Goal: Transaction & Acquisition: Purchase product/service

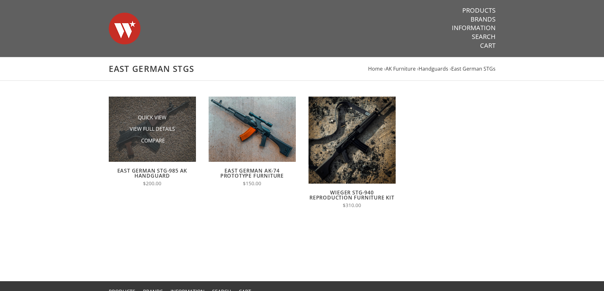
click at [134, 122] on li "Quick View" at bounding box center [152, 118] width 63 height 12
click at [147, 119] on span "Quick View" at bounding box center [152, 118] width 29 height 8
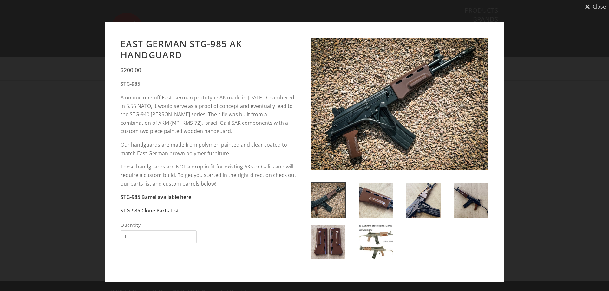
click at [373, 256] on img at bounding box center [376, 242] width 34 height 35
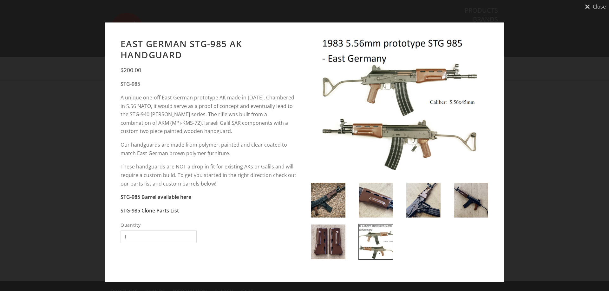
click at [324, 237] on img at bounding box center [328, 242] width 34 height 35
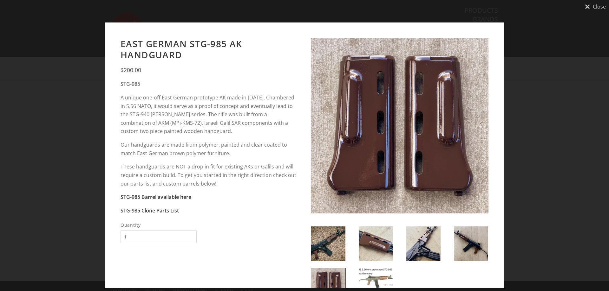
click at [464, 246] on img at bounding box center [471, 244] width 34 height 35
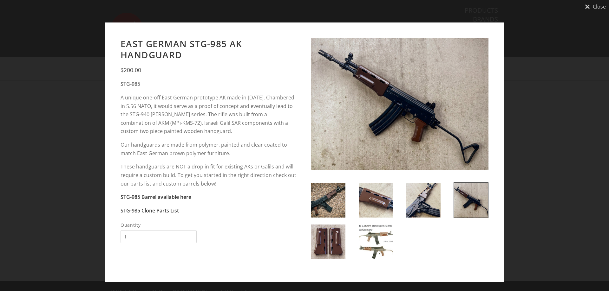
click at [330, 197] on img at bounding box center [328, 200] width 34 height 35
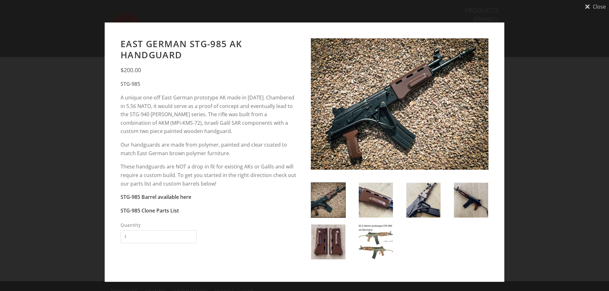
click at [415, 197] on img at bounding box center [423, 200] width 34 height 35
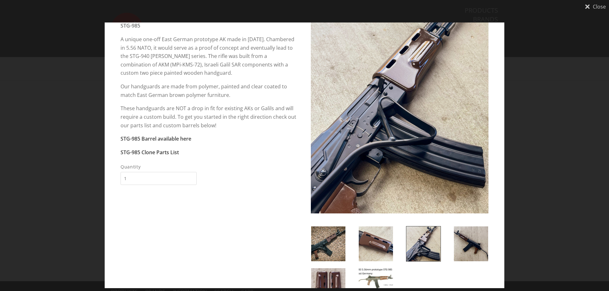
scroll to position [63, 0]
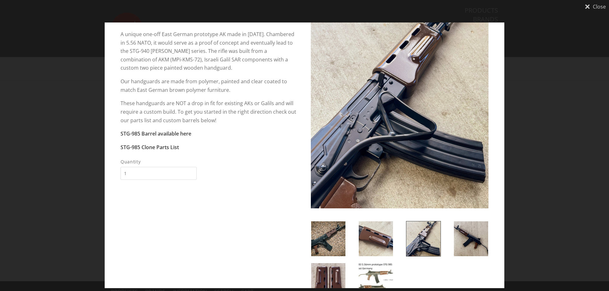
click at [467, 242] on img at bounding box center [471, 239] width 34 height 35
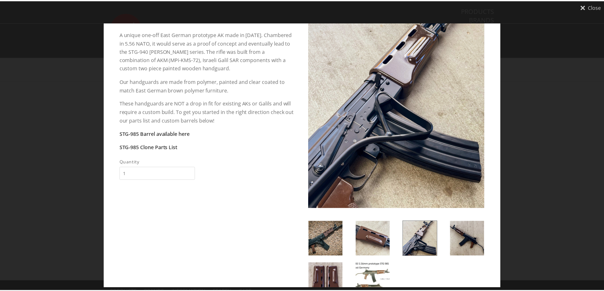
scroll to position [0, 0]
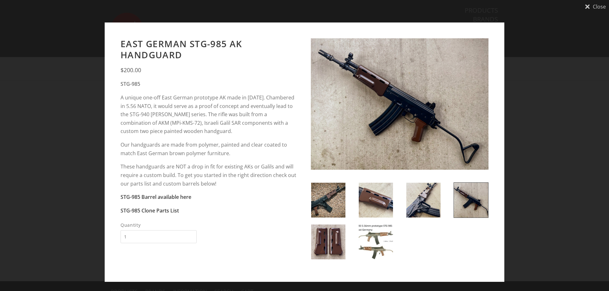
click at [542, 130] on div "Close East German STG-985 AK Handguard $200.00 STG-985 Our handguards are made …" at bounding box center [304, 145] width 609 height 291
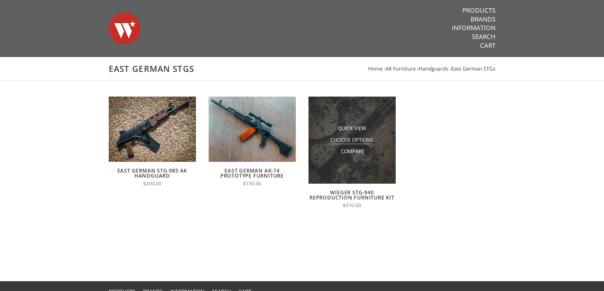
click at [370, 140] on span "Choose Options" at bounding box center [351, 141] width 43 height 8
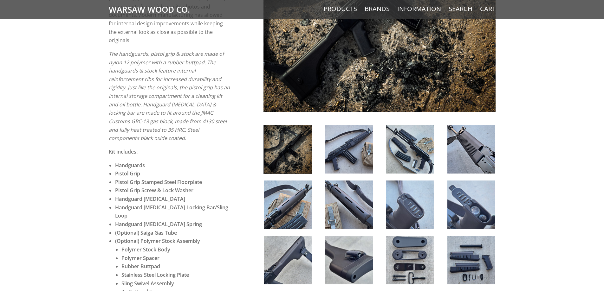
scroll to position [222, 0]
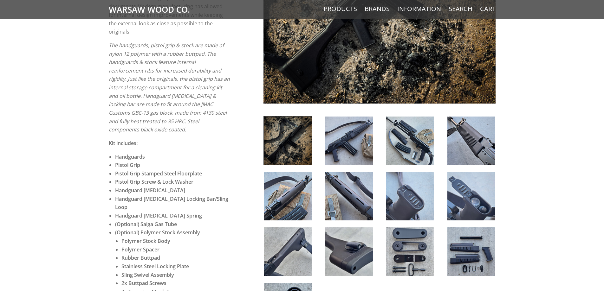
click at [335, 144] on img at bounding box center [349, 141] width 48 height 49
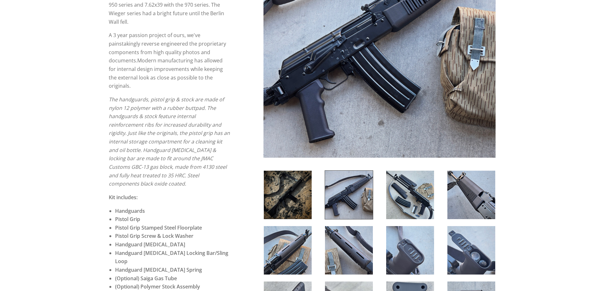
scroll to position [190, 0]
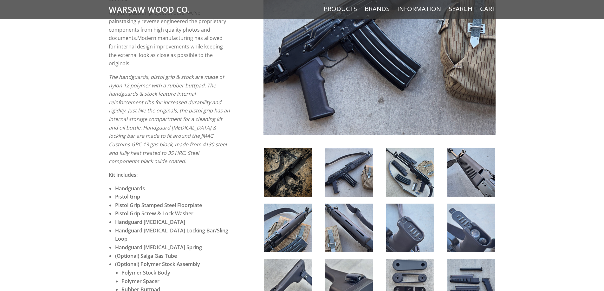
click at [395, 166] on img at bounding box center [410, 172] width 48 height 49
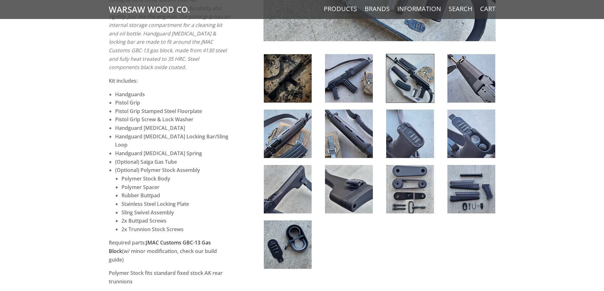
scroll to position [285, 0]
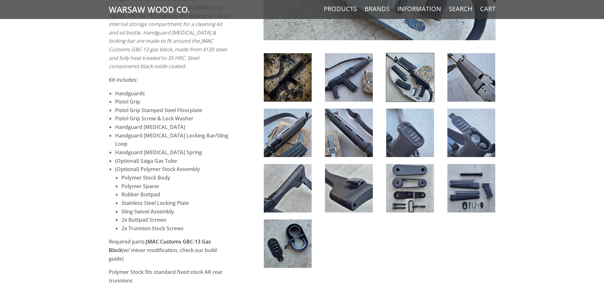
click at [301, 193] on img at bounding box center [288, 188] width 48 height 49
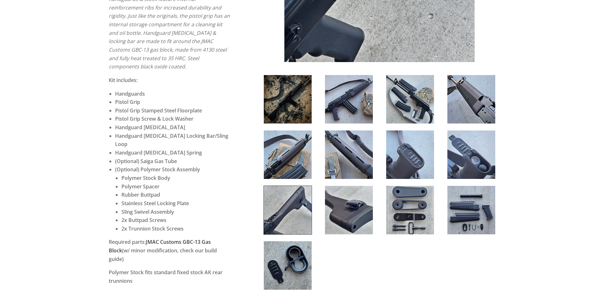
scroll to position [317, 0]
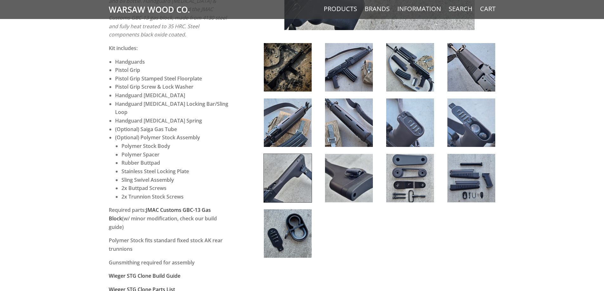
click at [462, 165] on img at bounding box center [472, 178] width 48 height 49
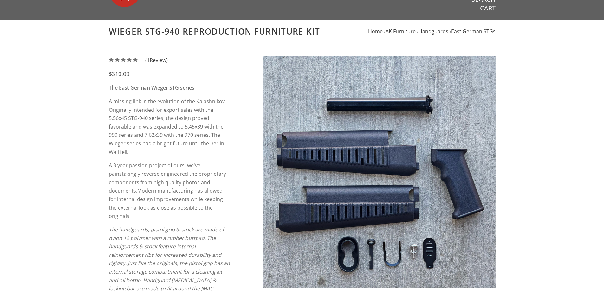
scroll to position [0, 0]
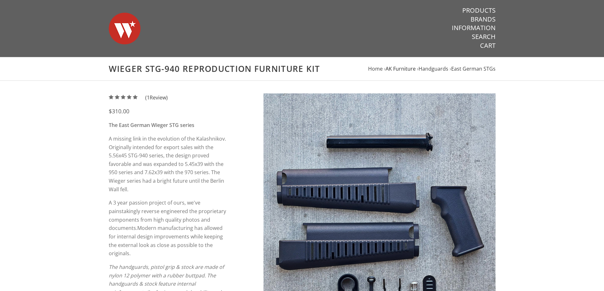
click at [407, 69] on span "AK Furniture" at bounding box center [401, 68] width 30 height 7
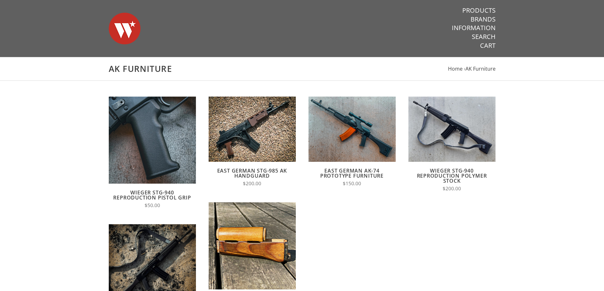
click at [127, 27] on img at bounding box center [125, 28] width 32 height 44
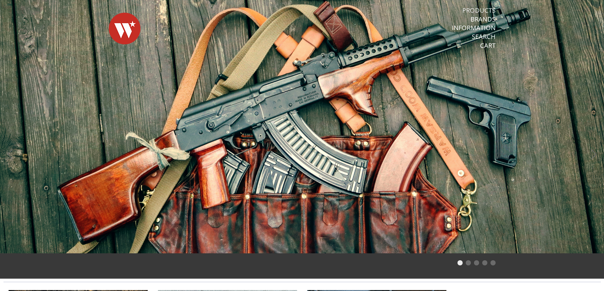
click at [484, 9] on link "Products" at bounding box center [478, 10] width 33 height 8
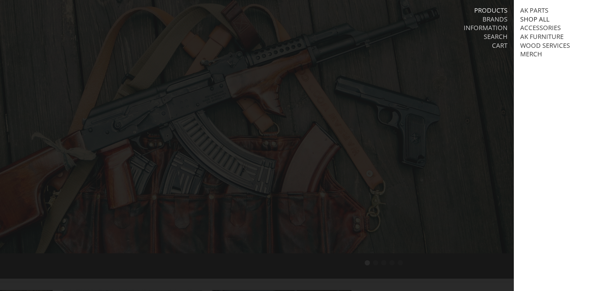
click at [529, 21] on link "Shop All" at bounding box center [534, 19] width 29 height 8
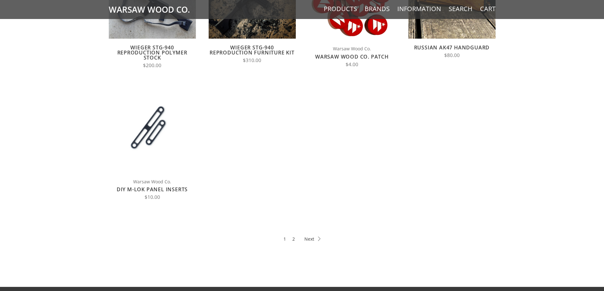
scroll to position [285, 0]
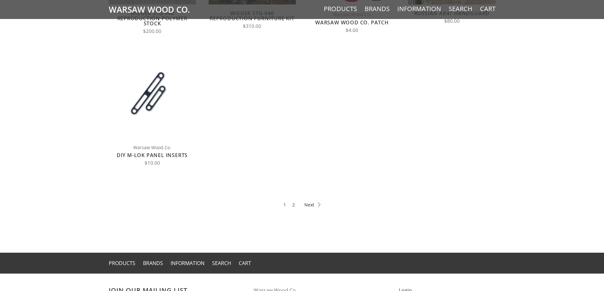
click at [308, 207] on link "Next" at bounding box center [312, 204] width 16 height 7
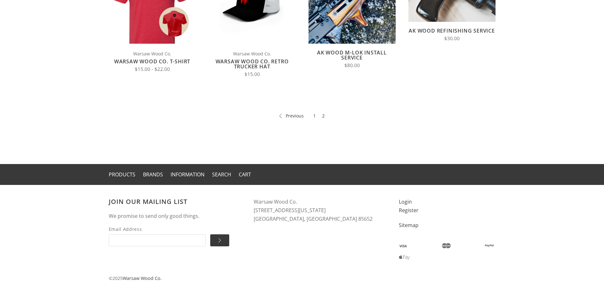
scroll to position [149, 0]
